Goal: Navigation & Orientation: Go to known website

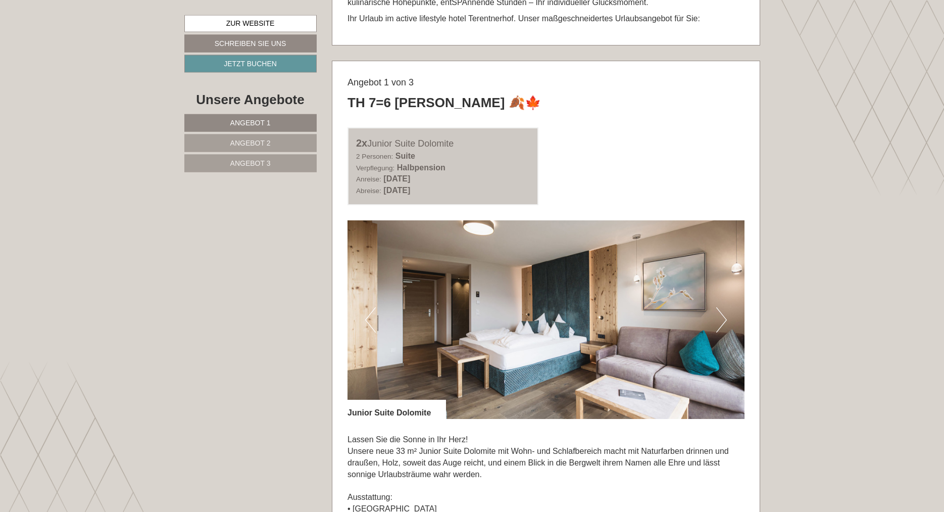
scroll to position [551, 0]
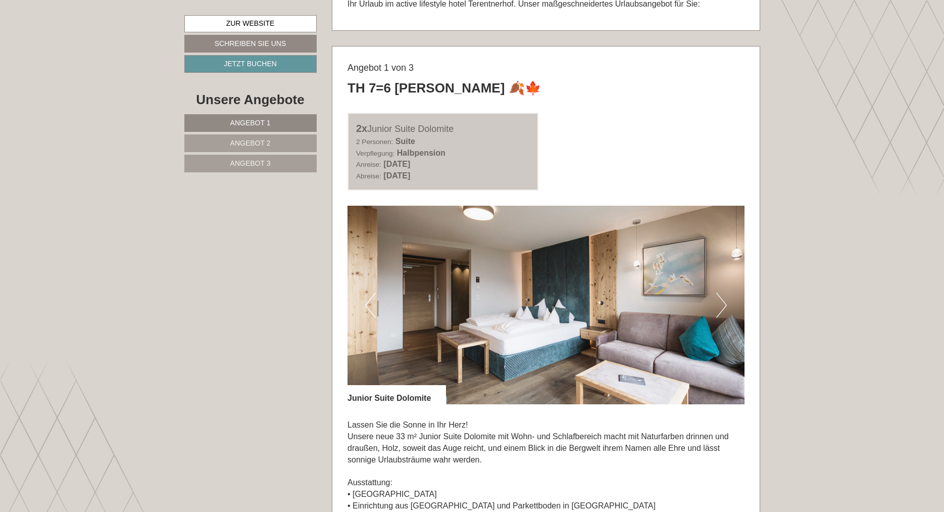
click at [723, 304] on button "Next" at bounding box center [721, 304] width 11 height 25
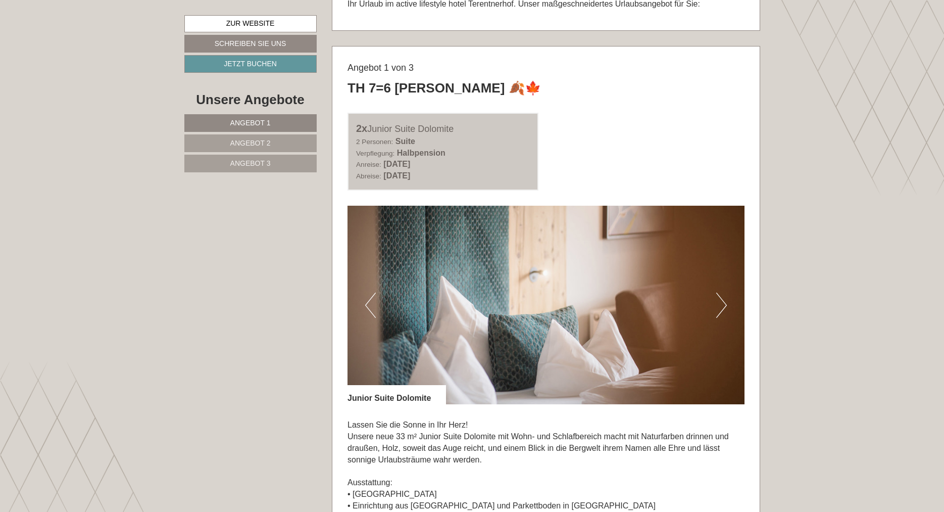
click at [722, 304] on button "Next" at bounding box center [721, 304] width 11 height 25
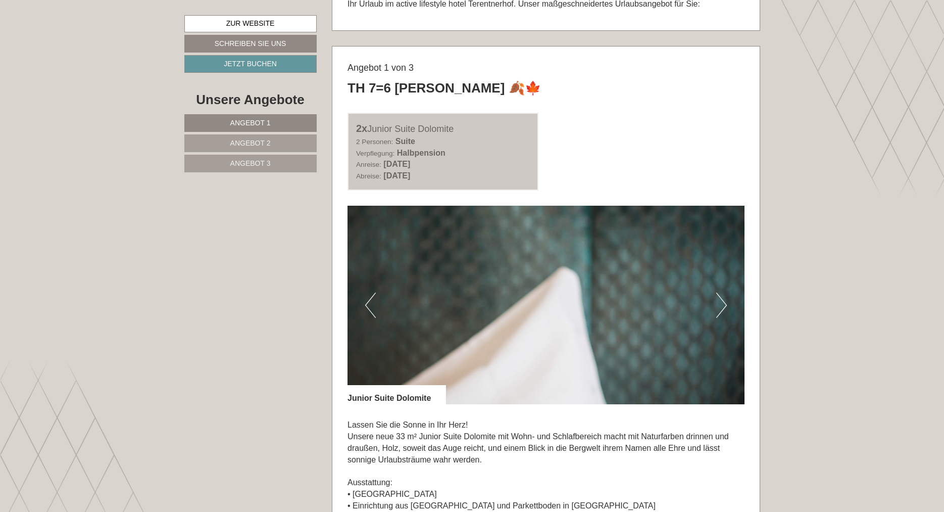
click at [722, 304] on button "Next" at bounding box center [721, 304] width 11 height 25
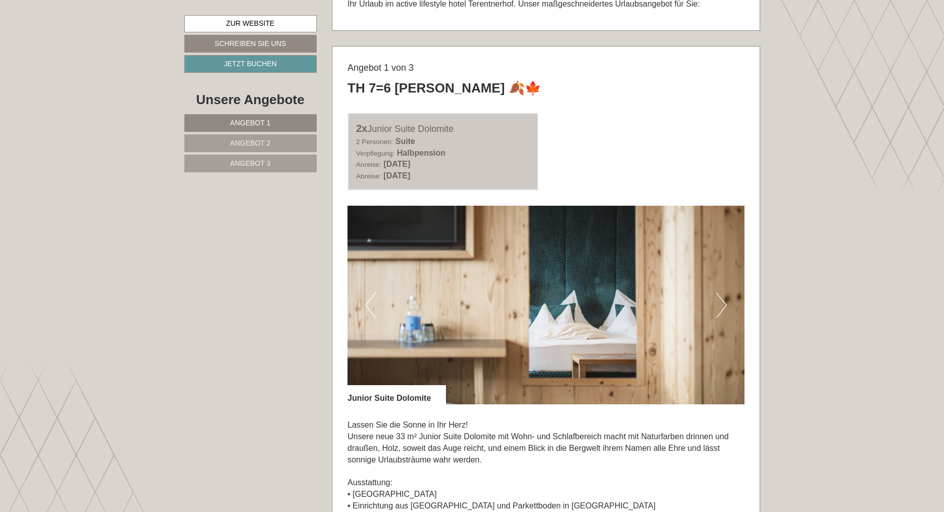
click at [722, 304] on button "Next" at bounding box center [721, 304] width 11 height 25
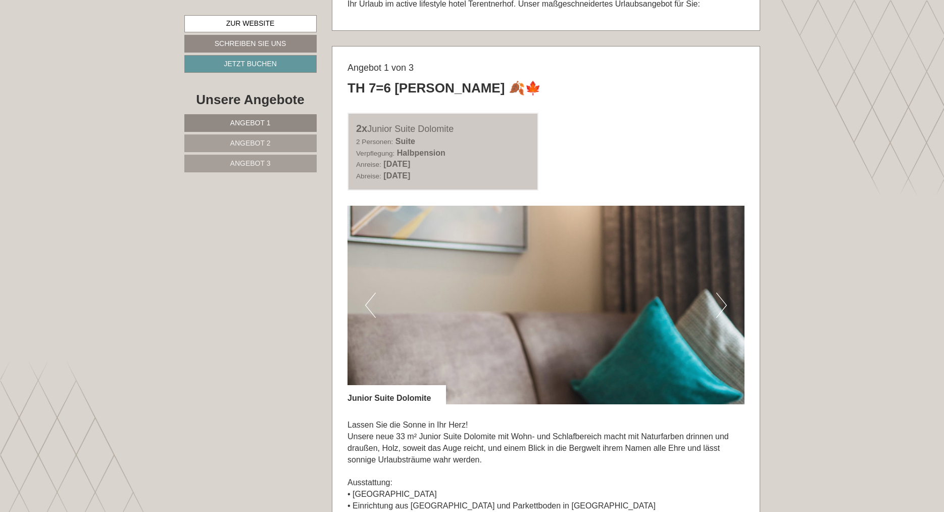
click at [722, 304] on button "Next" at bounding box center [721, 304] width 11 height 25
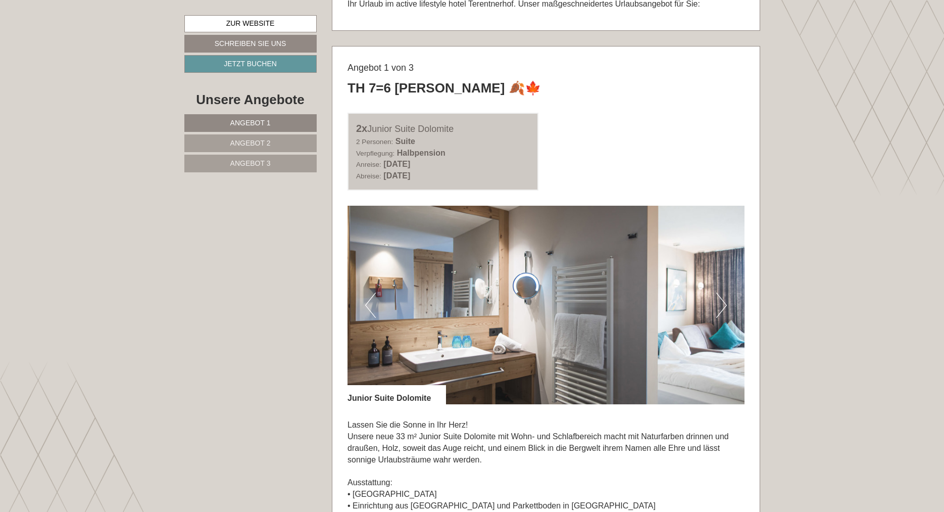
click at [722, 304] on button "Next" at bounding box center [721, 304] width 11 height 25
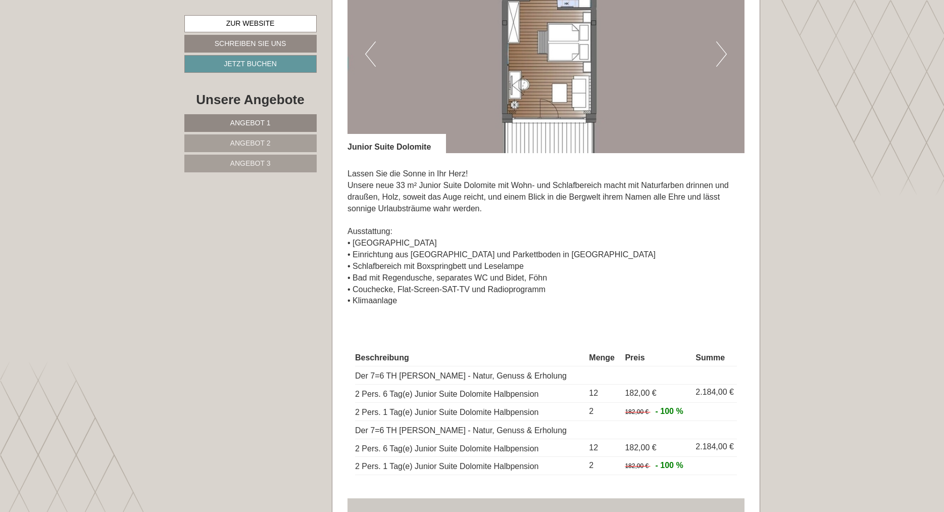
scroll to position [721, 0]
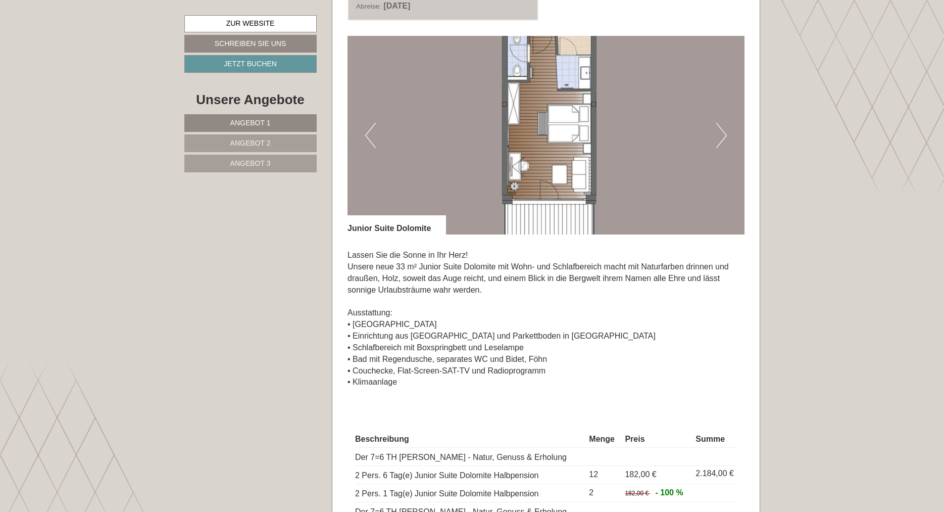
click at [721, 132] on button "Next" at bounding box center [721, 135] width 11 height 25
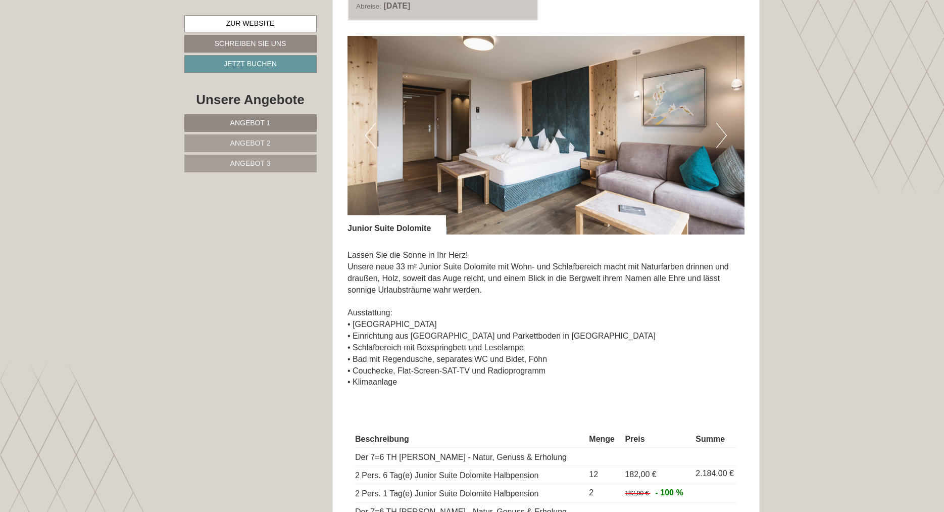
click at [723, 133] on button "Next" at bounding box center [721, 135] width 11 height 25
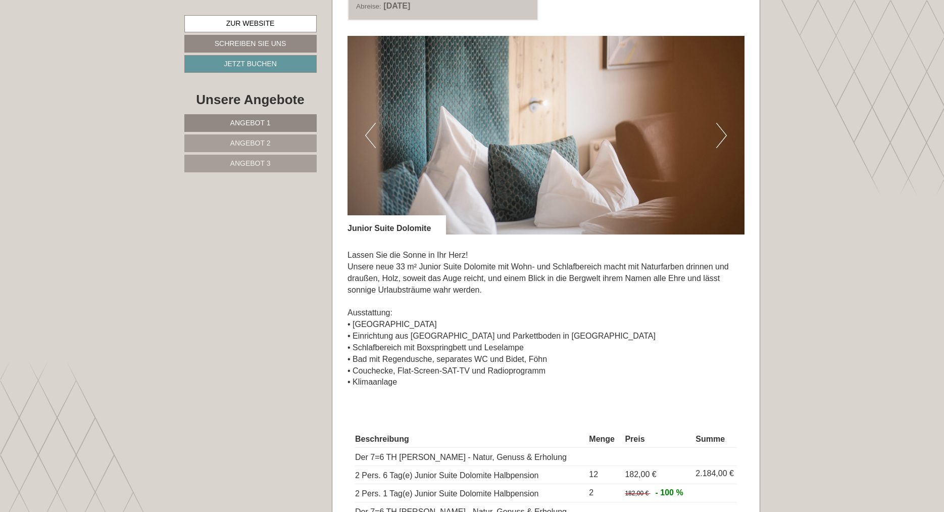
click at [723, 133] on button "Next" at bounding box center [721, 135] width 11 height 25
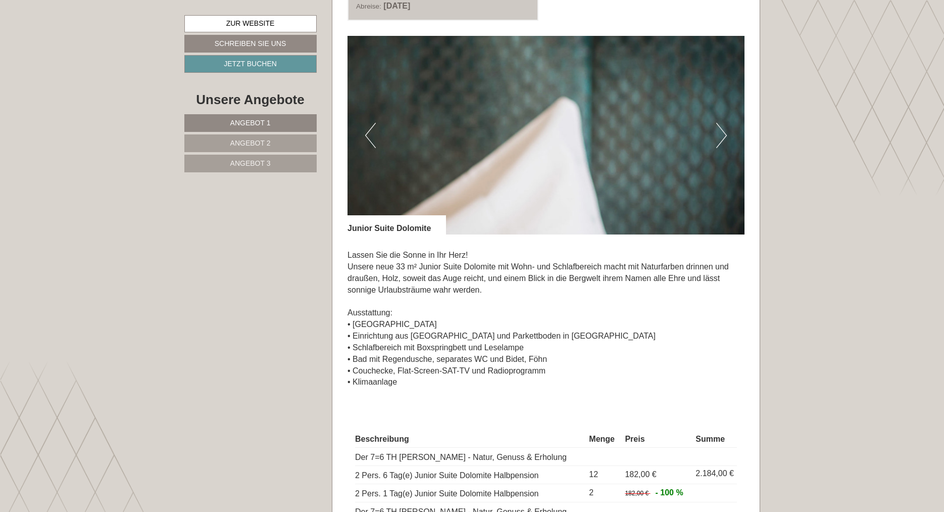
click at [723, 133] on button "Next" at bounding box center [721, 135] width 11 height 25
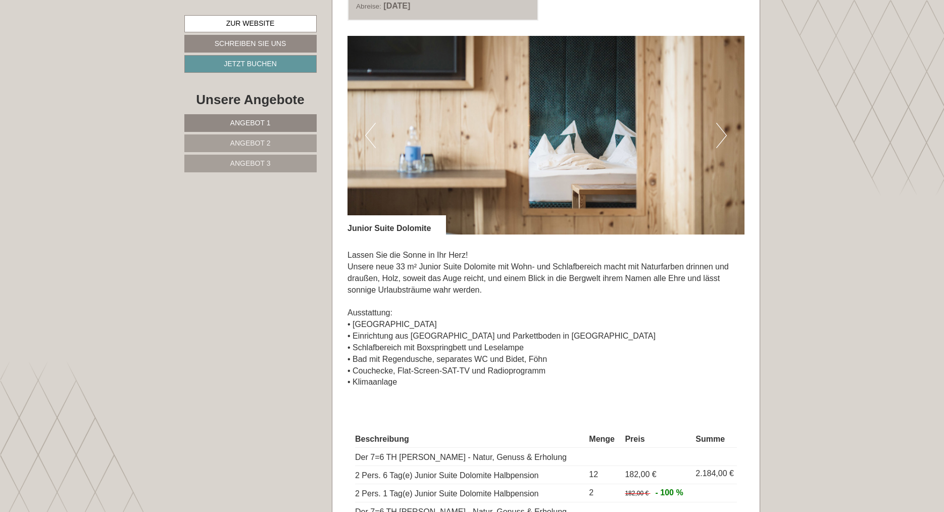
click at [723, 133] on button "Next" at bounding box center [721, 135] width 11 height 25
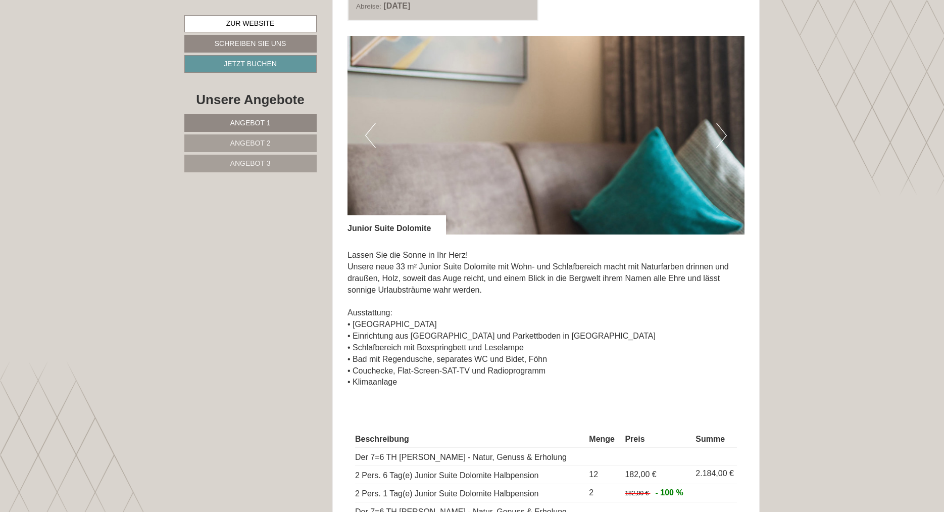
click at [723, 133] on button "Next" at bounding box center [721, 135] width 11 height 25
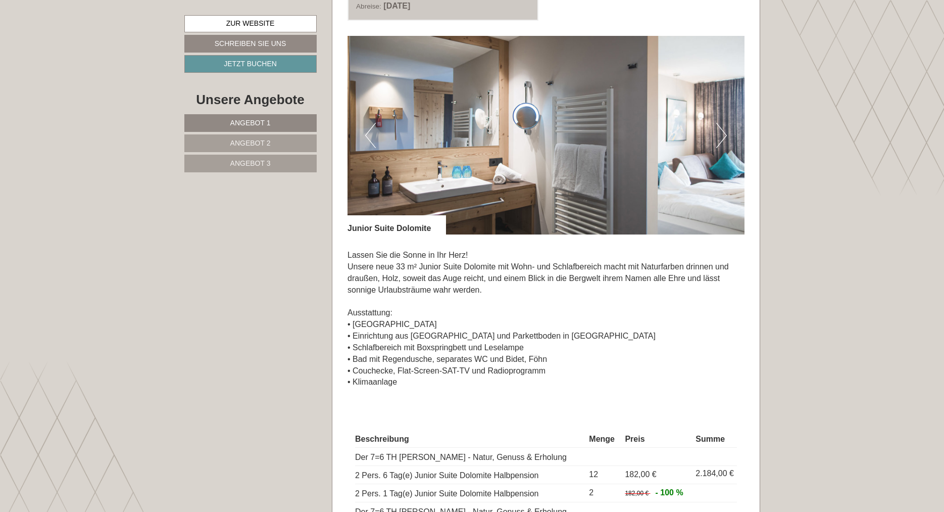
click at [723, 133] on button "Next" at bounding box center [721, 135] width 11 height 25
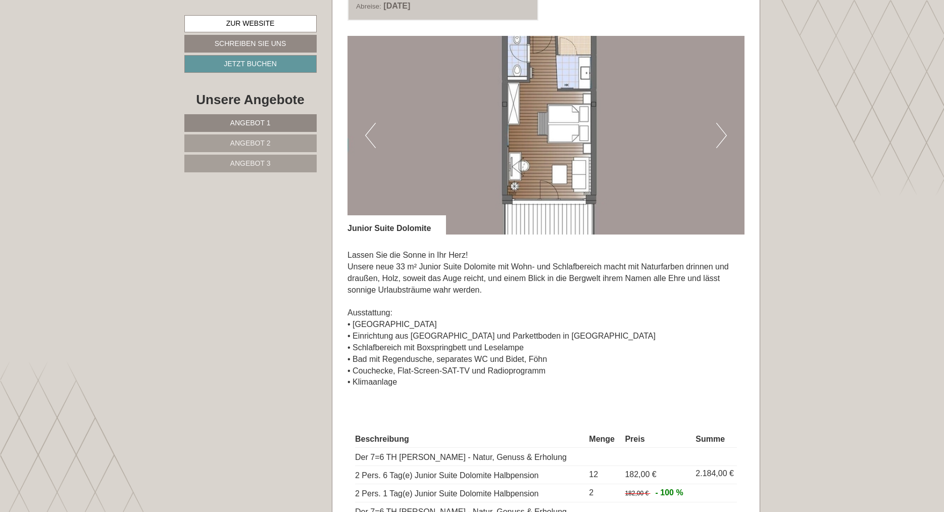
click at [725, 133] on button "Next" at bounding box center [721, 135] width 11 height 25
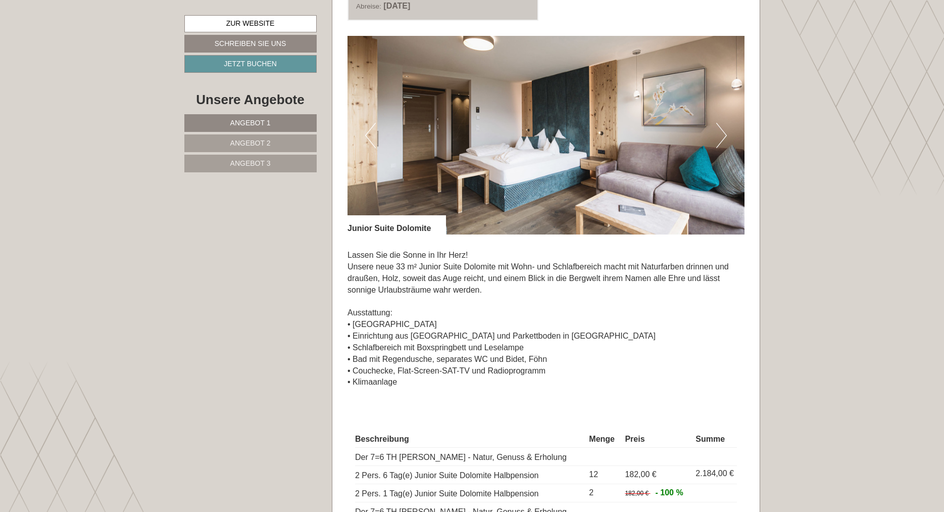
click at [259, 142] on span "Angebot 2" at bounding box center [250, 143] width 40 height 8
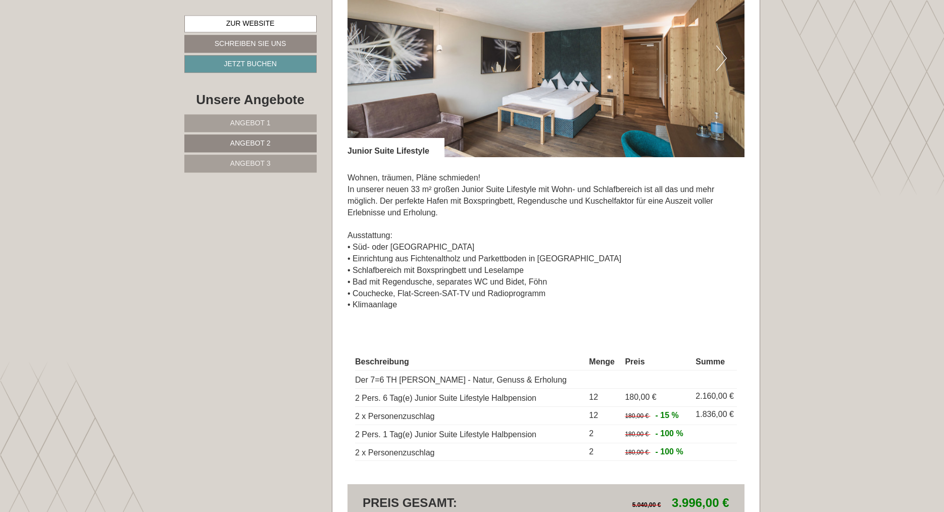
scroll to position [809, 0]
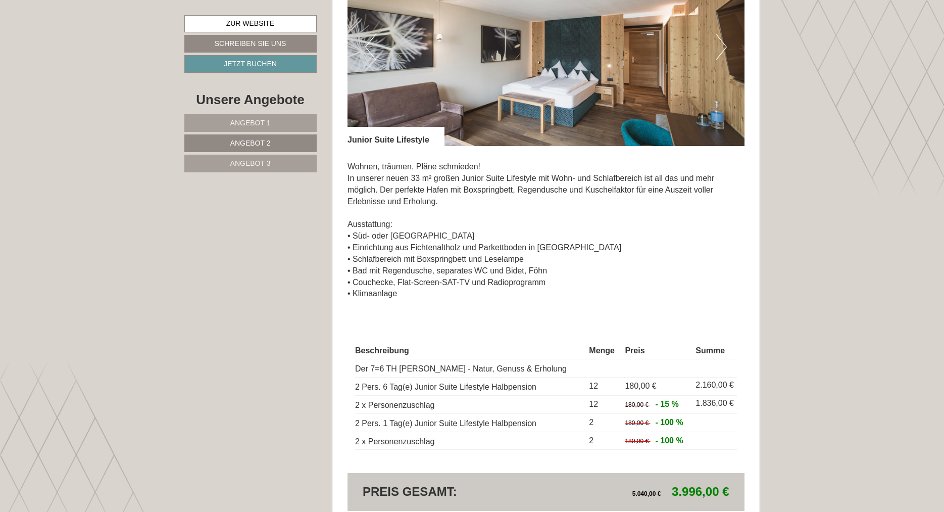
click at [719, 49] on button "Next" at bounding box center [721, 46] width 11 height 25
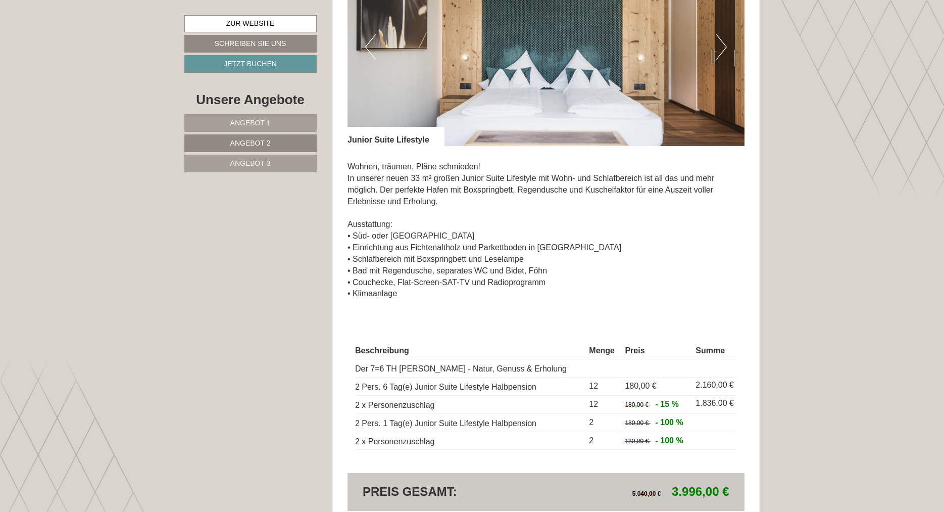
click at [718, 48] on button "Next" at bounding box center [721, 46] width 11 height 25
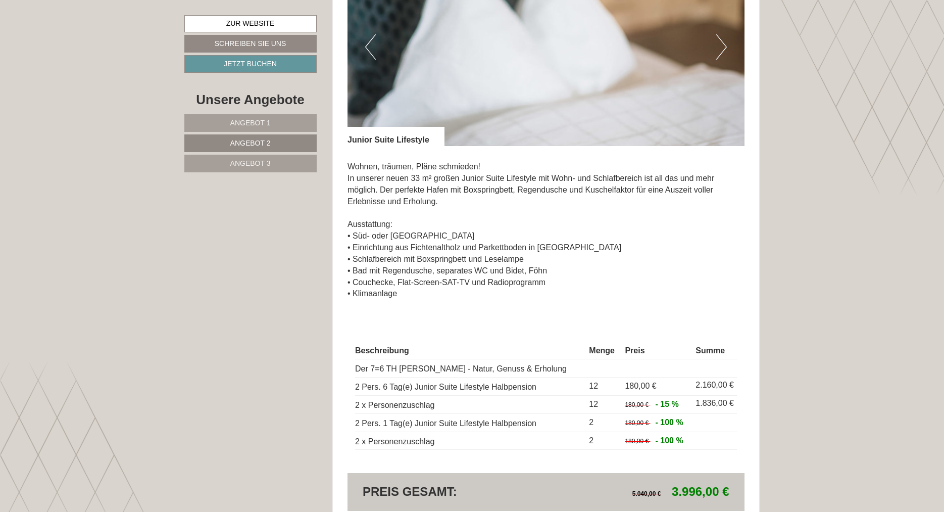
click at [718, 48] on button "Next" at bounding box center [721, 46] width 11 height 25
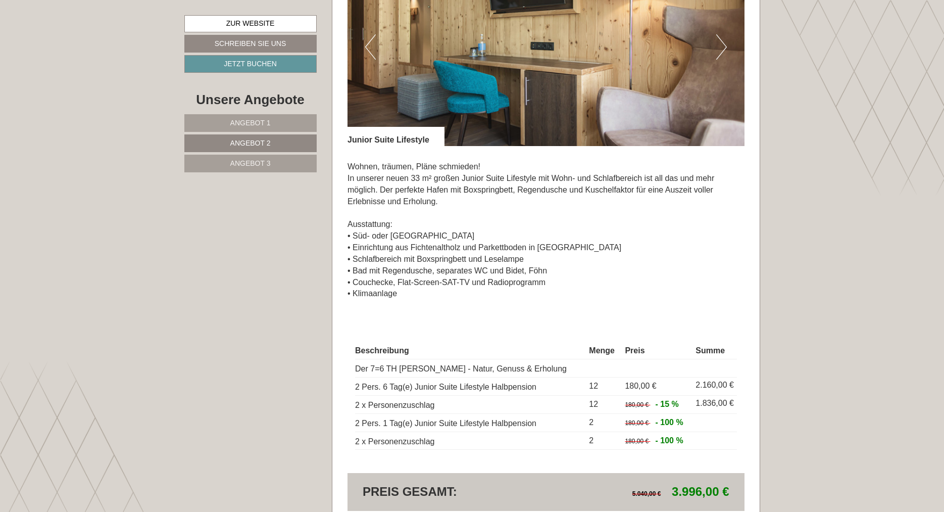
click at [718, 48] on button "Next" at bounding box center [721, 46] width 11 height 25
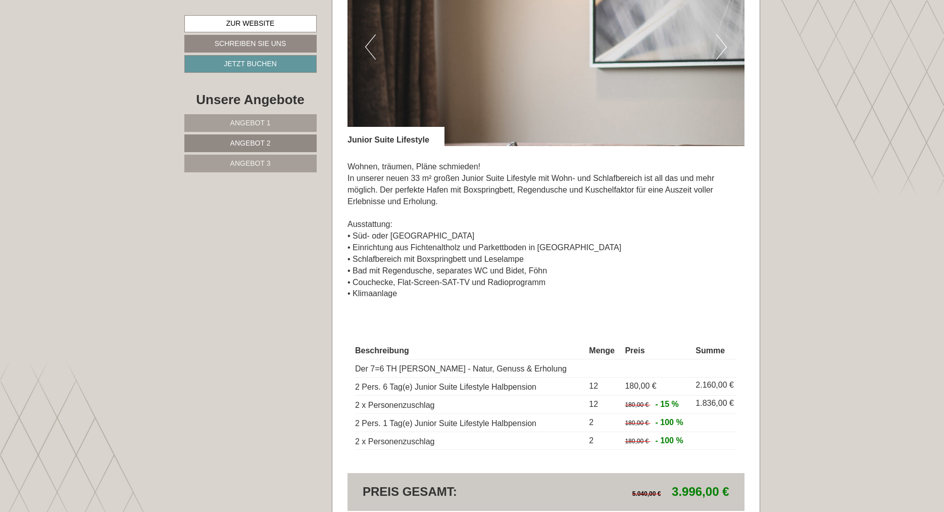
click at [718, 48] on button "Next" at bounding box center [721, 46] width 11 height 25
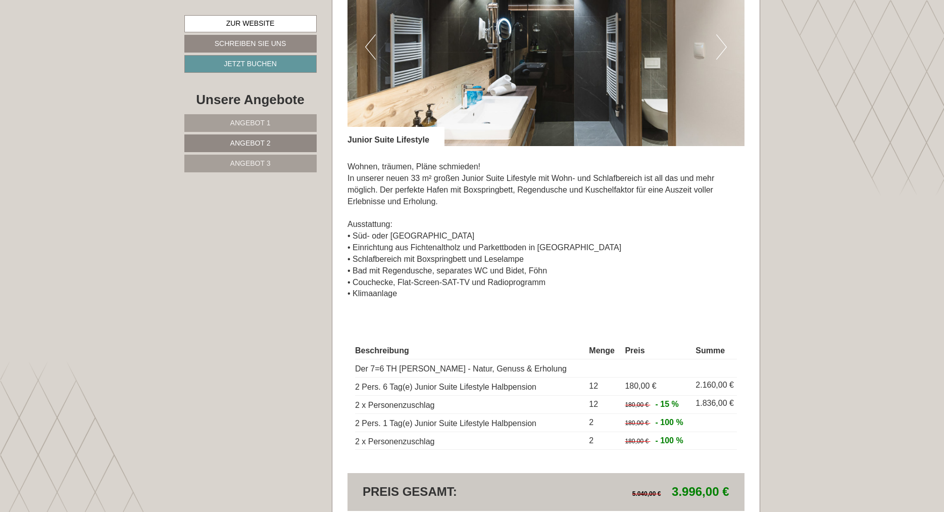
click at [718, 48] on button "Next" at bounding box center [721, 46] width 11 height 25
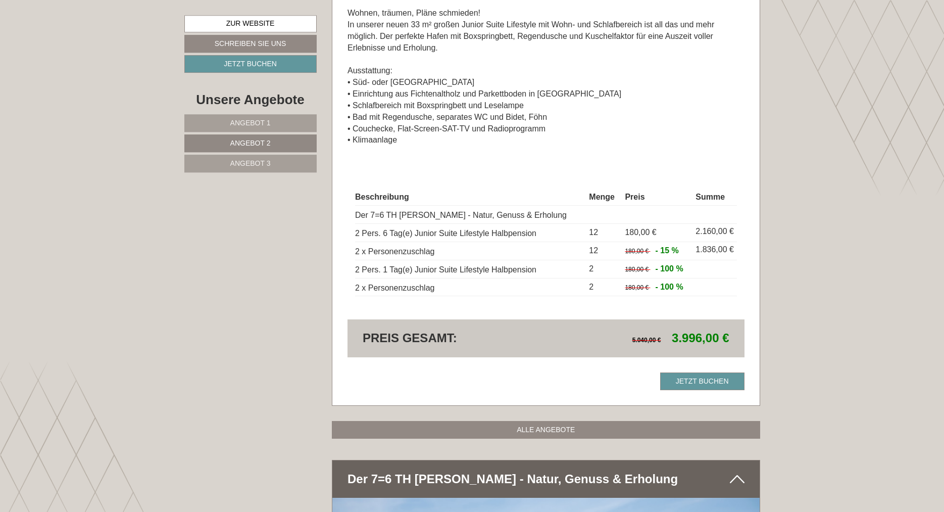
scroll to position [1106, 0]
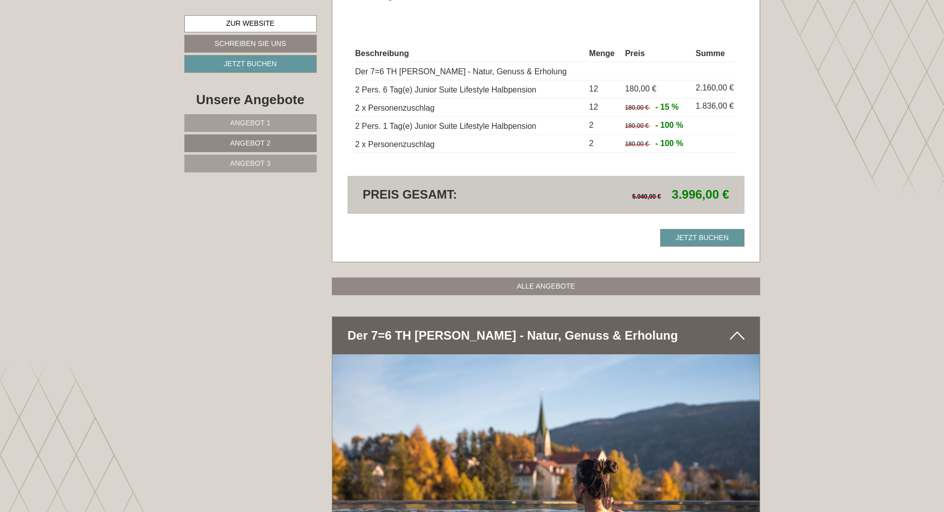
click at [238, 160] on span "Angebot 3" at bounding box center [250, 163] width 40 height 8
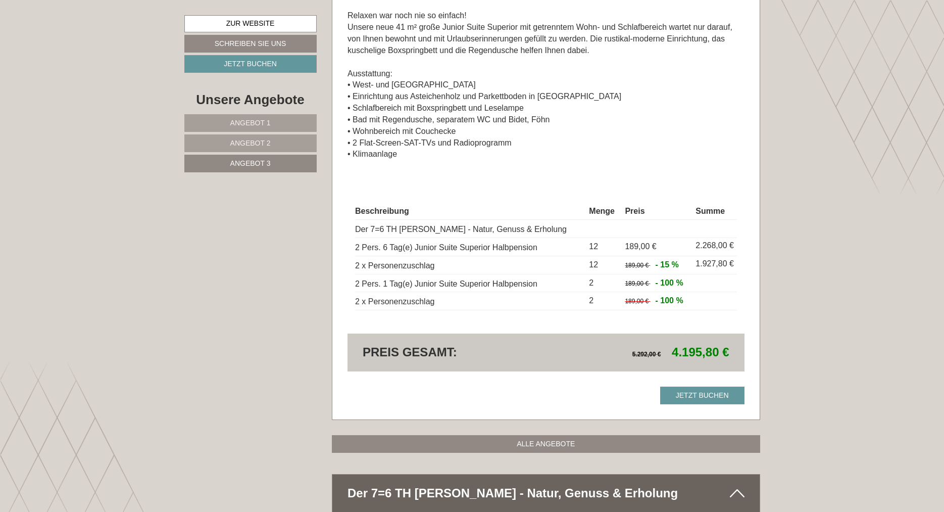
scroll to position [725, 0]
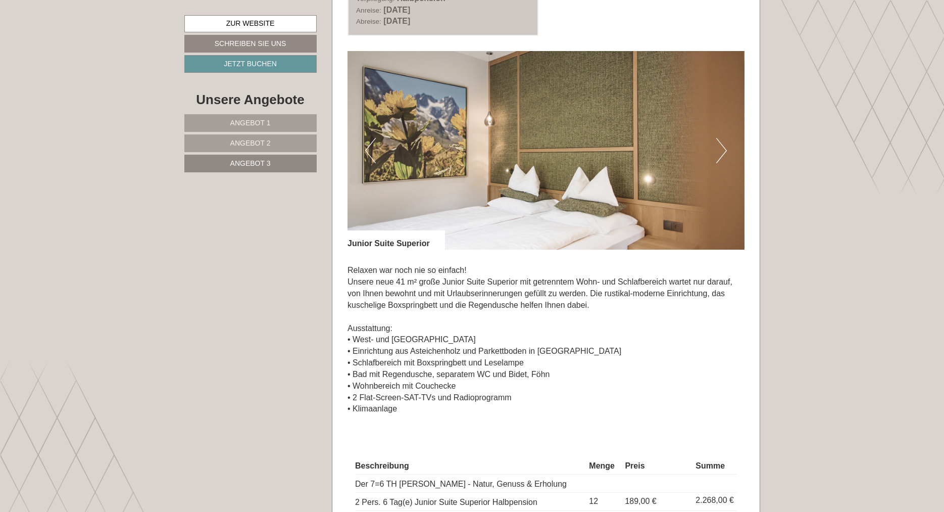
click at [718, 154] on button "Next" at bounding box center [721, 150] width 11 height 25
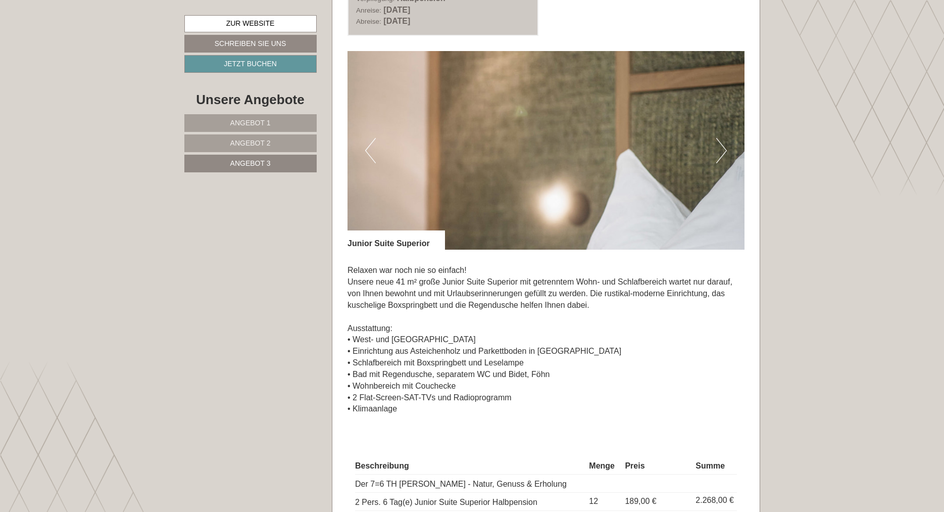
click at [712, 150] on img at bounding box center [545, 150] width 397 height 198
click at [720, 149] on button "Next" at bounding box center [721, 150] width 11 height 25
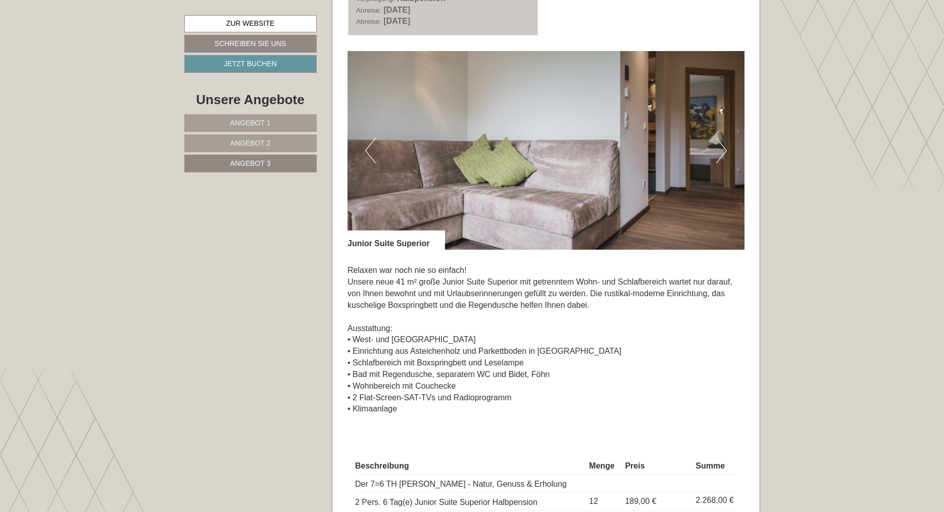
click at [719, 145] on button "Next" at bounding box center [721, 150] width 11 height 25
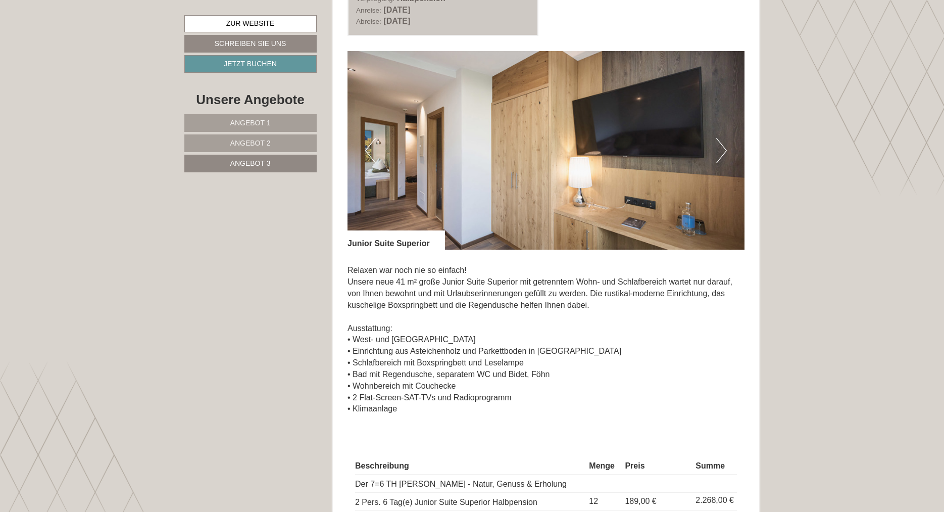
click at [719, 145] on button "Next" at bounding box center [721, 150] width 11 height 25
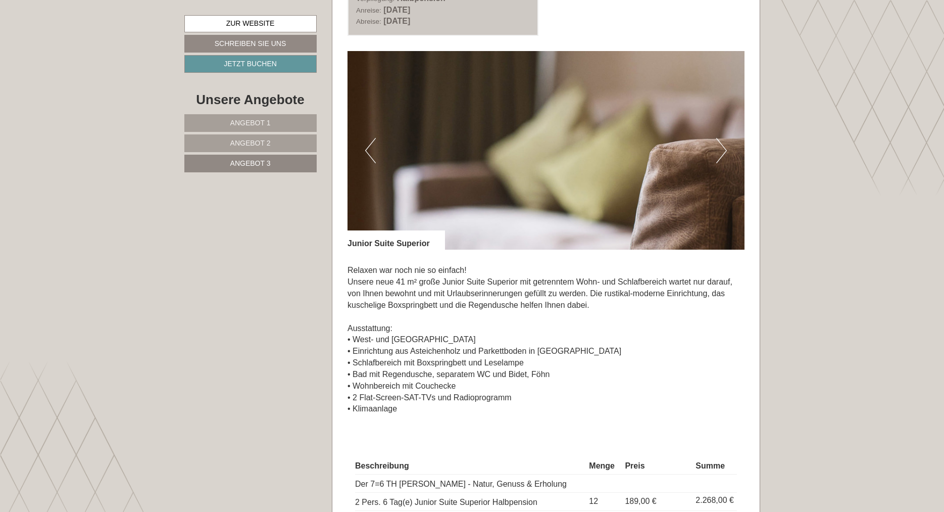
click at [719, 145] on button "Next" at bounding box center [721, 150] width 11 height 25
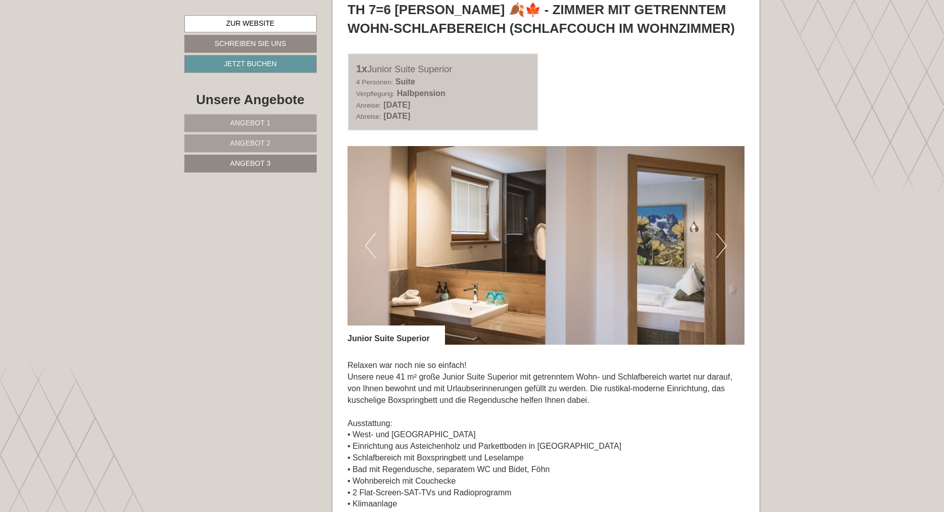
scroll to position [640, 0]
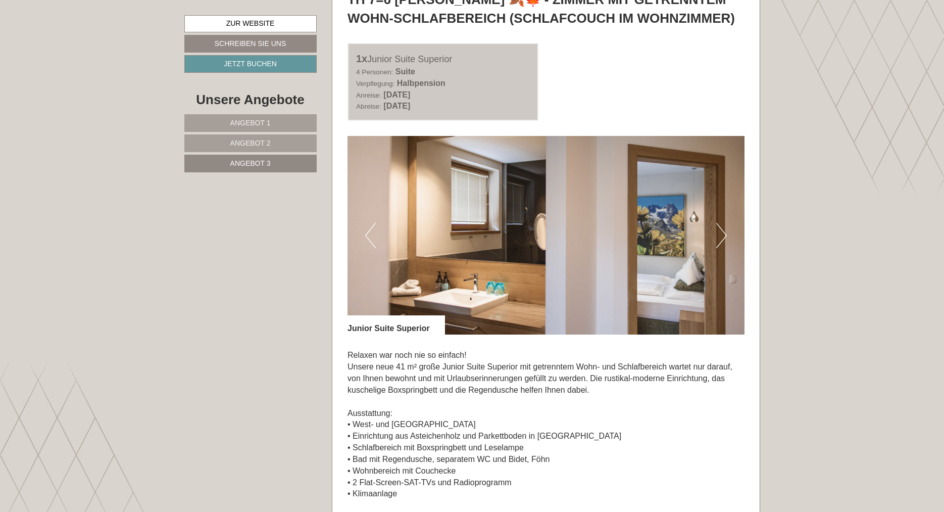
click at [721, 230] on button "Next" at bounding box center [721, 235] width 11 height 25
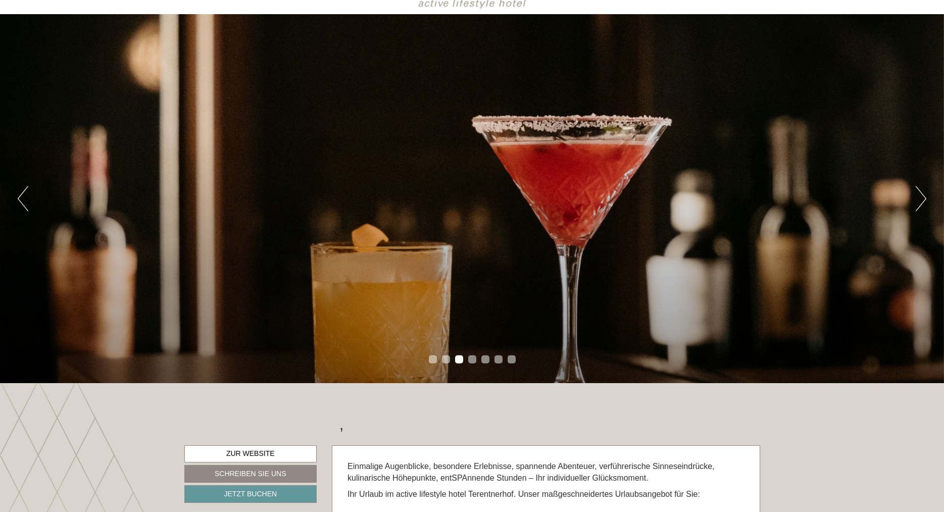
scroll to position [0, 0]
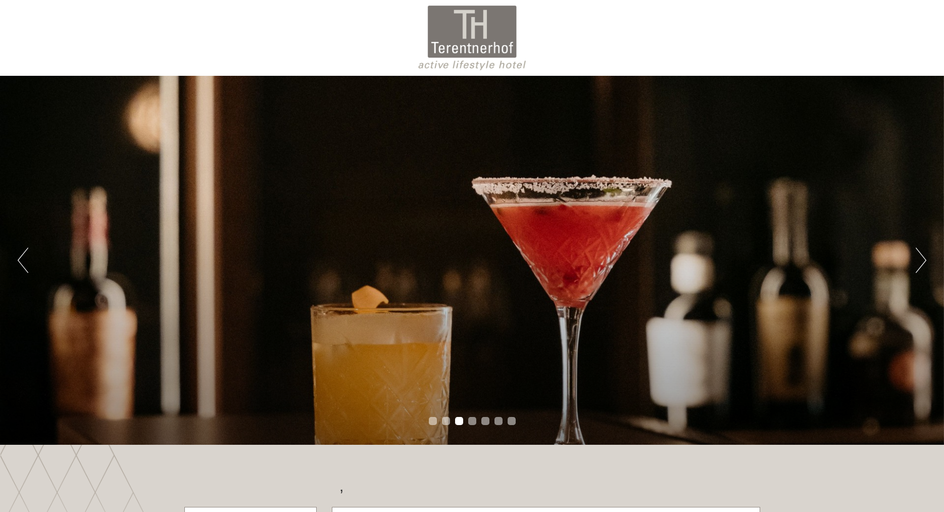
click at [913, 271] on div "Previous Next 1 2 3 4 5 6 7" at bounding box center [472, 260] width 944 height 369
click at [924, 257] on button "Next" at bounding box center [920, 259] width 11 height 25
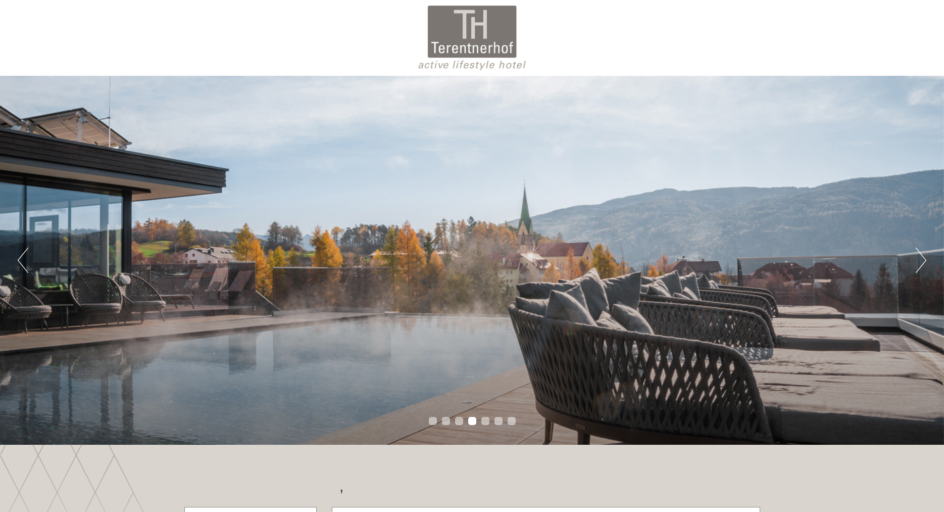
click at [924, 257] on button "Next" at bounding box center [920, 259] width 11 height 25
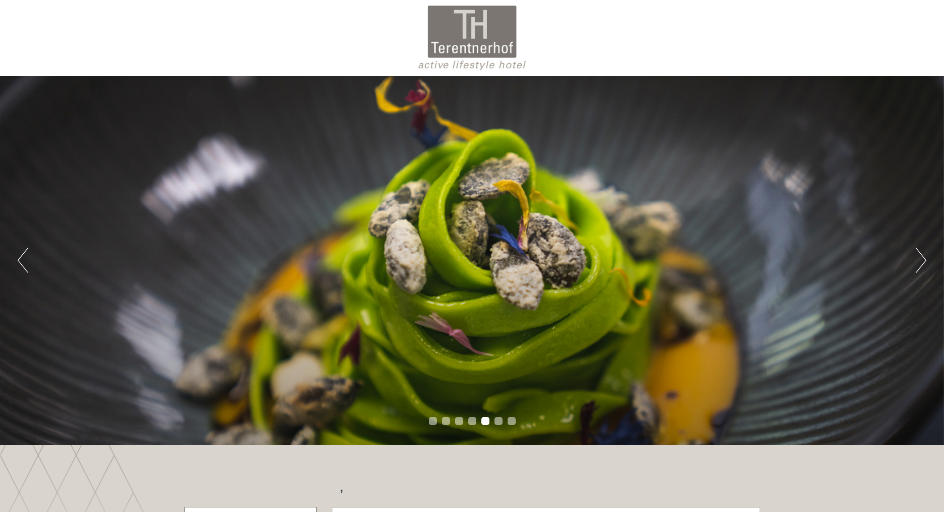
click at [925, 258] on button "Next" at bounding box center [920, 259] width 11 height 25
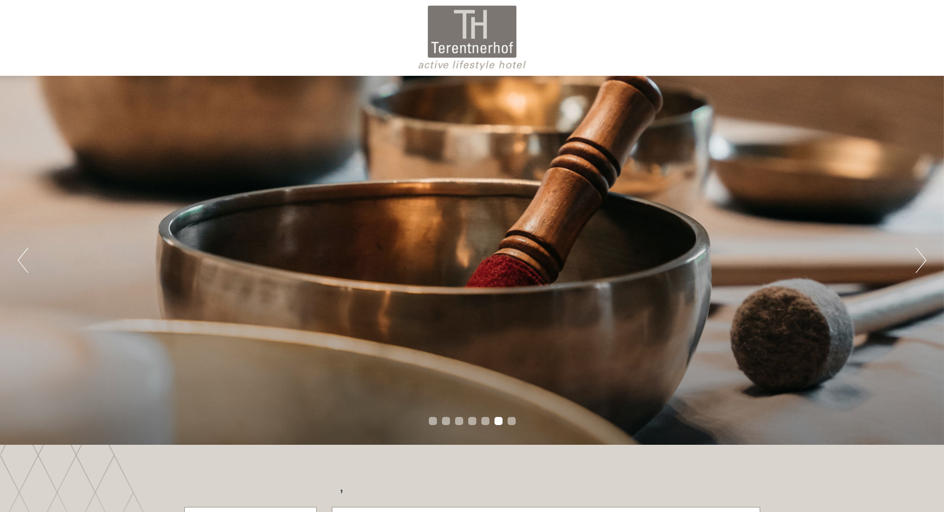
click at [925, 258] on button "Next" at bounding box center [920, 259] width 11 height 25
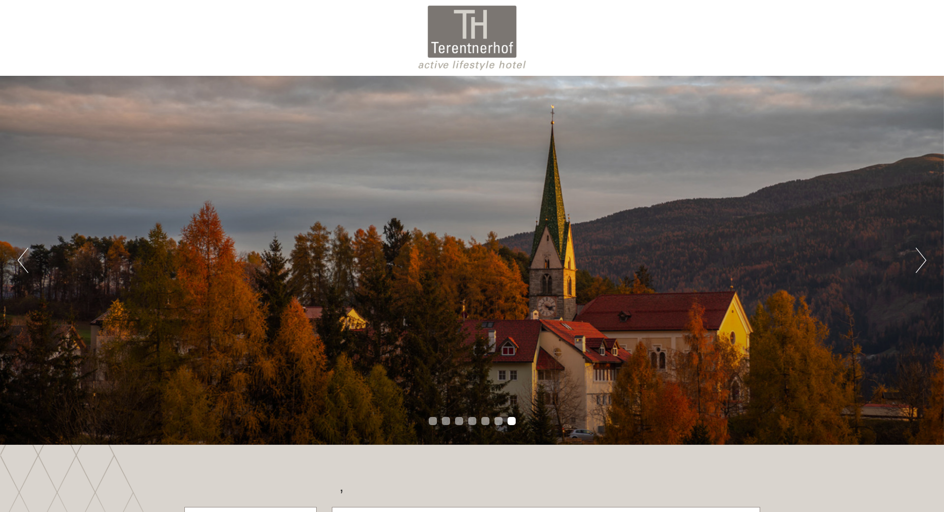
click at [926, 259] on button "Next" at bounding box center [920, 259] width 11 height 25
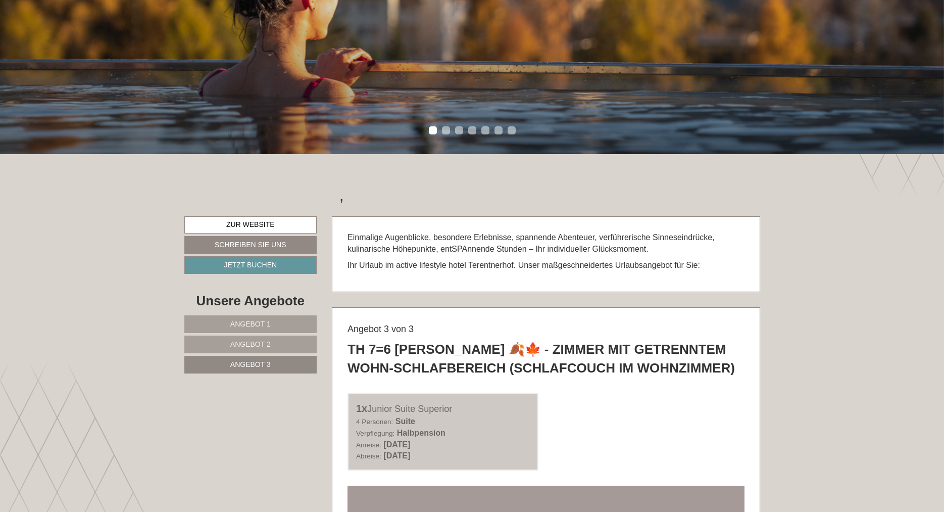
scroll to position [382, 0]
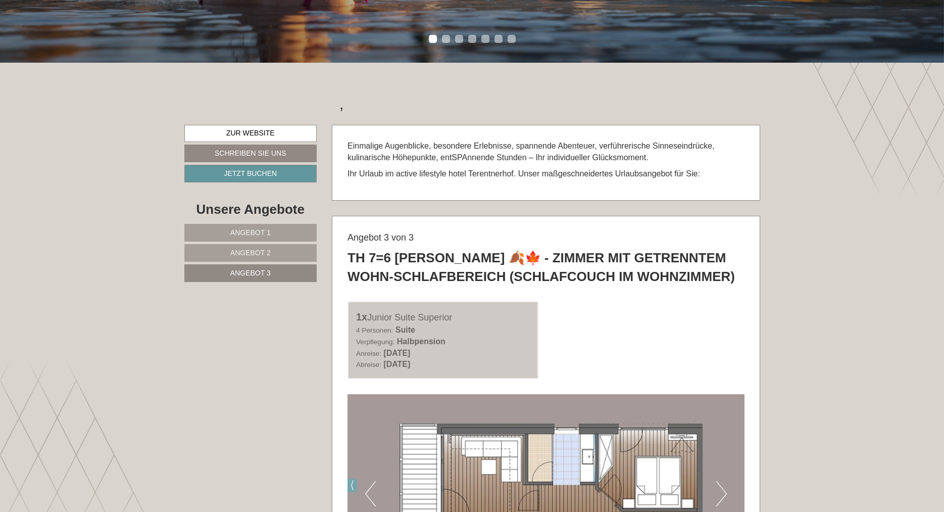
click at [242, 228] on link "Angebot 1" at bounding box center [250, 233] width 133 height 18
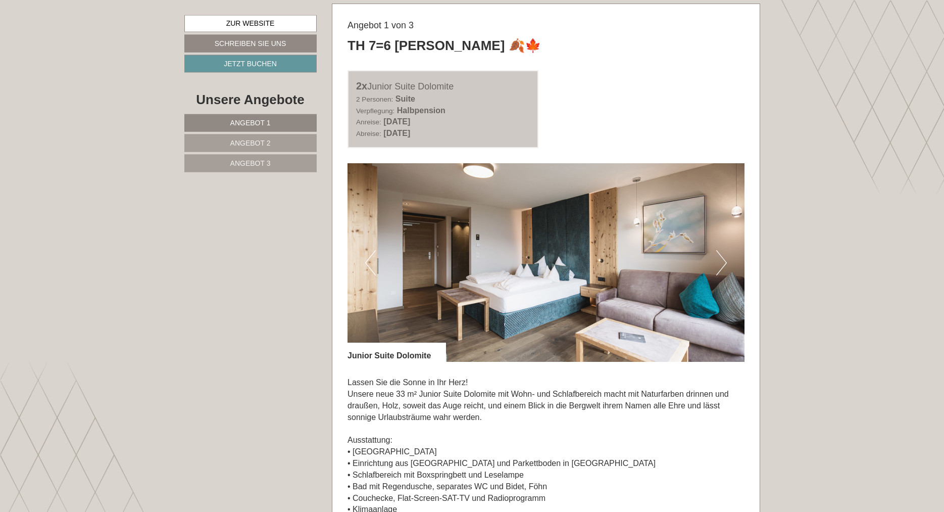
scroll to position [513, 0]
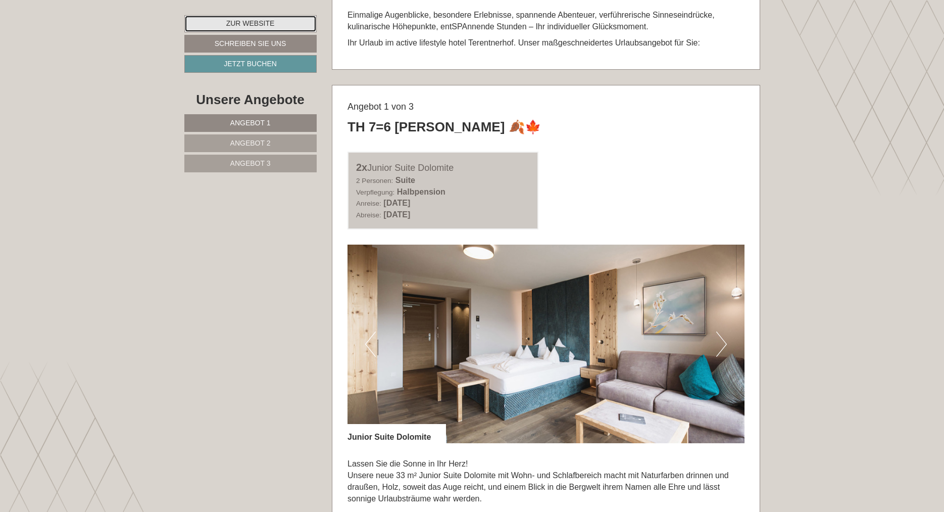
click at [285, 22] on link "Zur Website" at bounding box center [250, 23] width 132 height 17
